Goal: Task Accomplishment & Management: Manage account settings

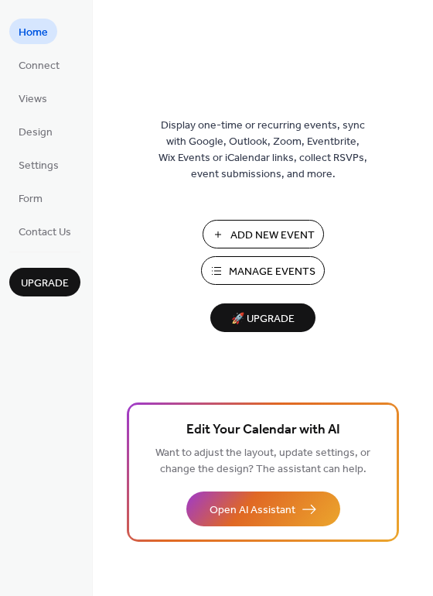
click at [282, 260] on button "Manage Events" at bounding box center [263, 270] width 124 height 29
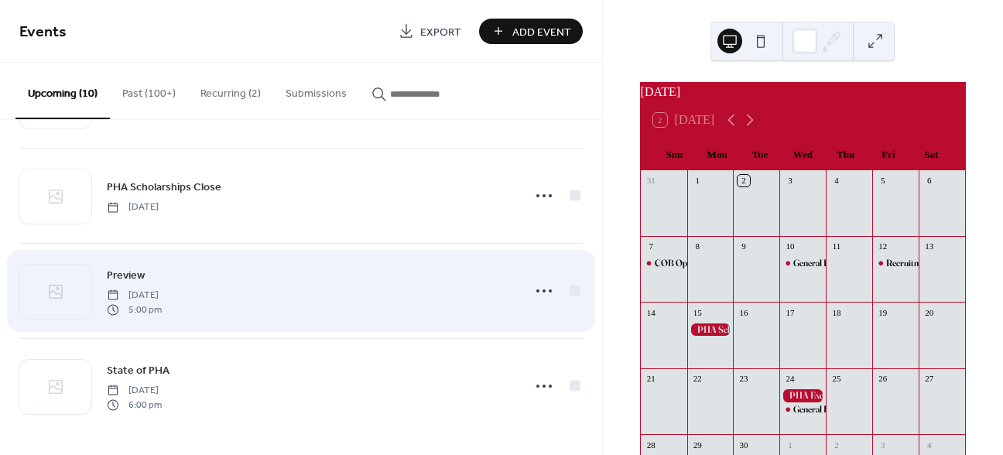
scroll to position [662, 0]
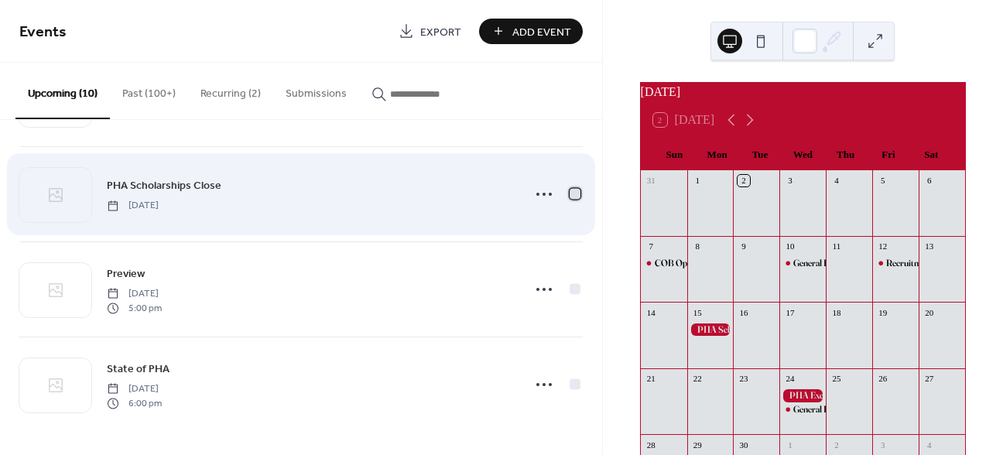
click at [569, 197] on div at bounding box center [574, 193] width 11 height 11
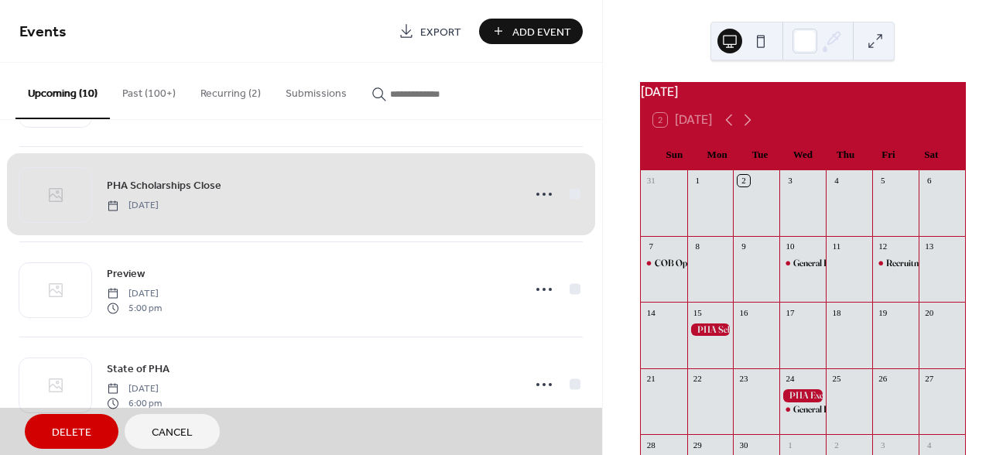
click at [566, 191] on div "PHA Scholarships Close [DATE]" at bounding box center [300, 193] width 563 height 95
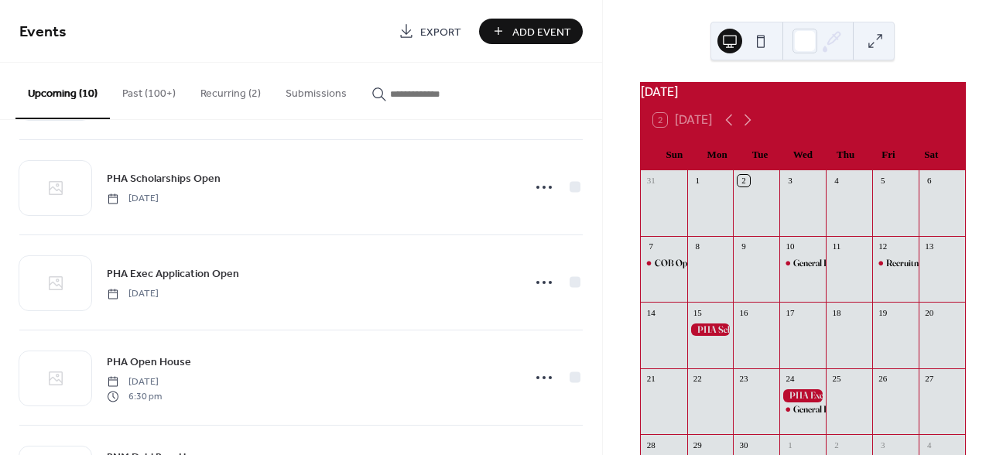
scroll to position [0, 0]
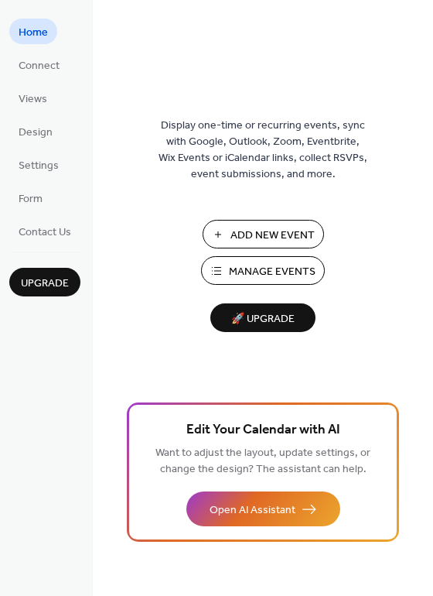
click at [251, 271] on span "Manage Events" at bounding box center [272, 272] width 87 height 16
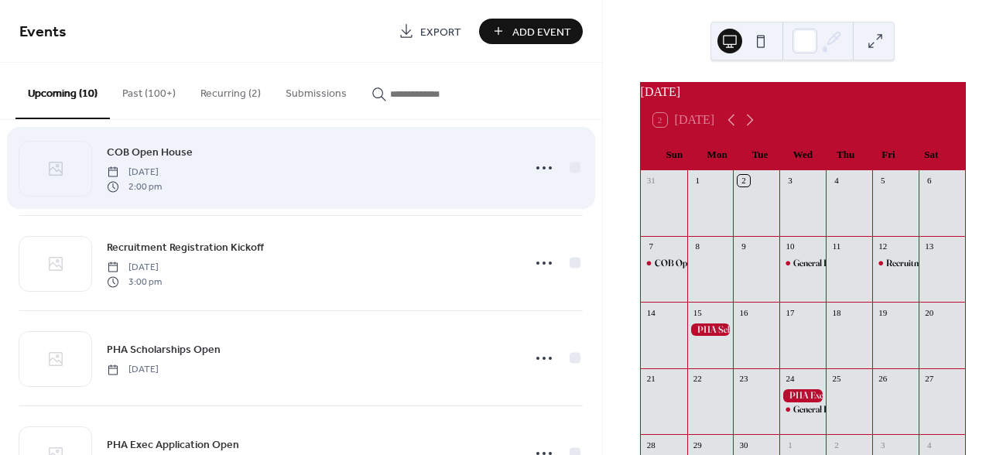
scroll to position [24, 0]
click at [570, 168] on div at bounding box center [574, 165] width 11 height 11
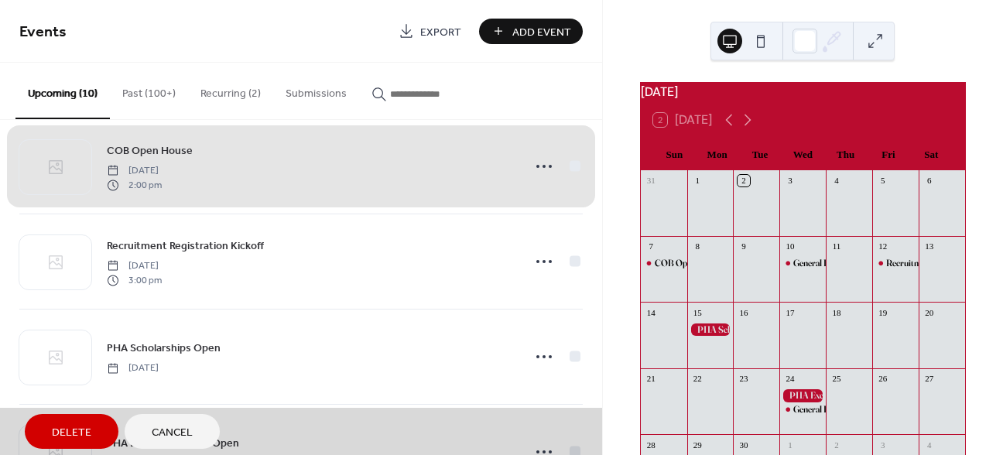
click at [46, 429] on button "Delete" at bounding box center [72, 431] width 94 height 35
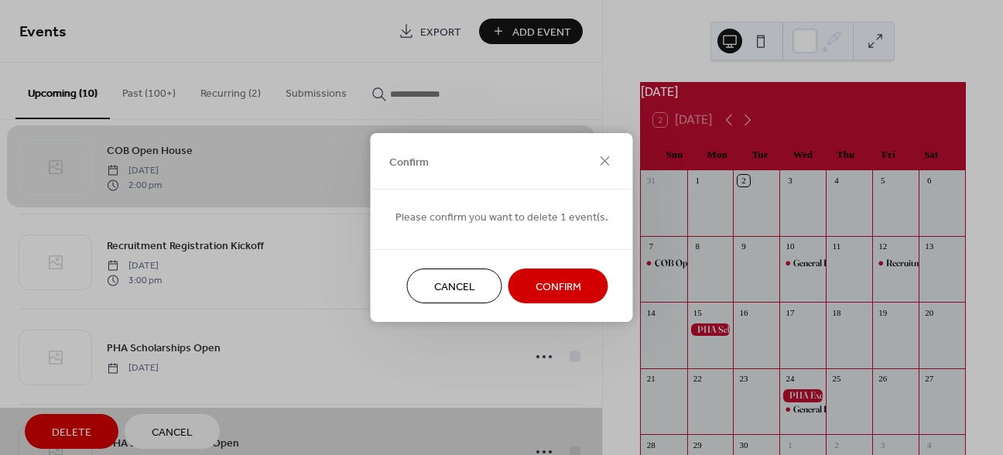
click at [556, 299] on button "Confirm" at bounding box center [558, 285] width 100 height 35
